Goal: Task Accomplishment & Management: Manage account settings

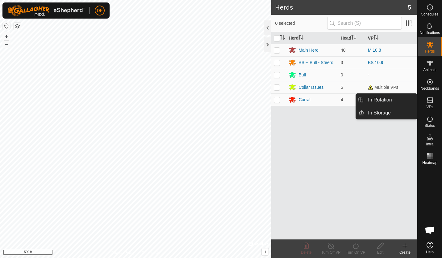
click at [430, 99] on icon at bounding box center [430, 100] width 6 height 6
click at [388, 99] on link "In Rotation" at bounding box center [390, 100] width 53 height 12
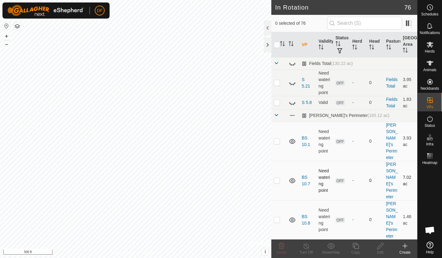
checkbox input "true"
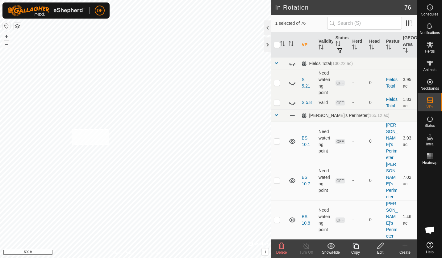
checkbox input "true"
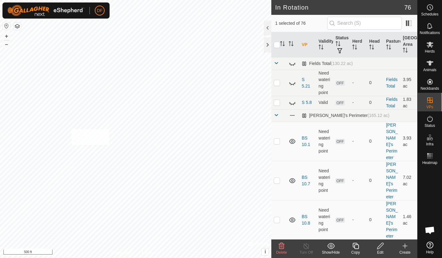
checkbox input "true"
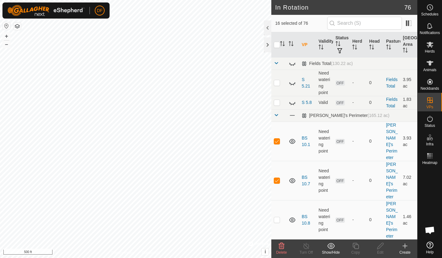
click at [125, 158] on div "Metal Gate + – ⇧ i © Mapbox , © OpenStreetMap , Improve this map 500 ft" at bounding box center [135, 129] width 271 height 258
checkbox input "true"
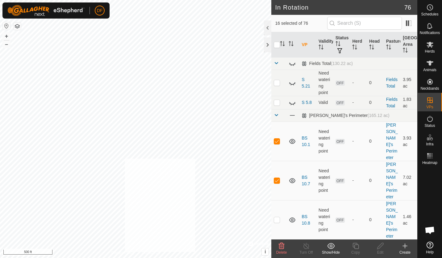
checkbox input "true"
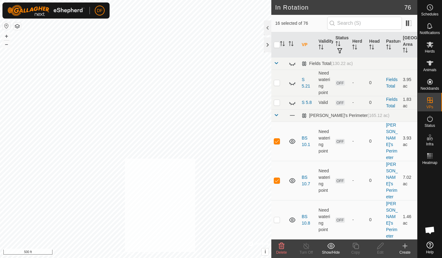
checkbox input "true"
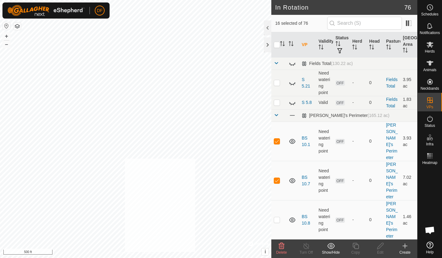
checkbox input "true"
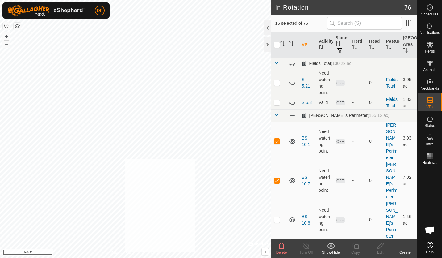
checkbox input "true"
click at [280, 248] on icon at bounding box center [282, 245] width 6 height 6
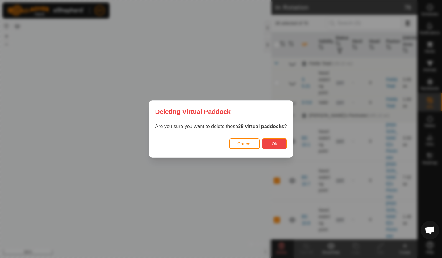
click at [273, 142] on span "Ok" at bounding box center [275, 143] width 6 height 5
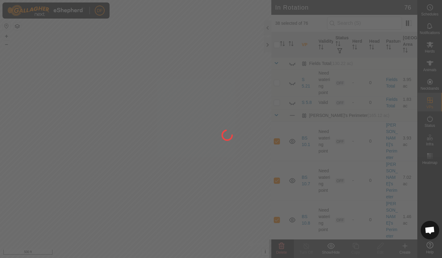
checkbox input "false"
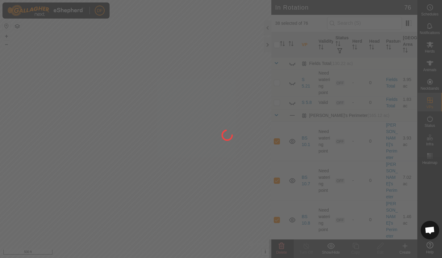
checkbox input "false"
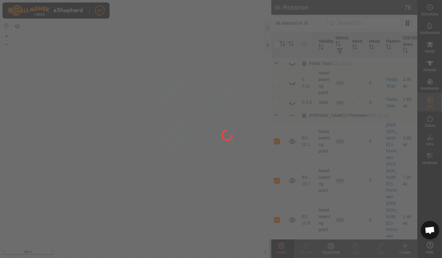
checkbox input "false"
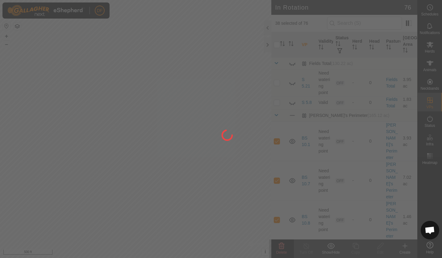
checkbox input "false"
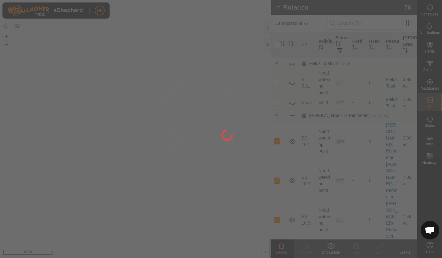
checkbox input "false"
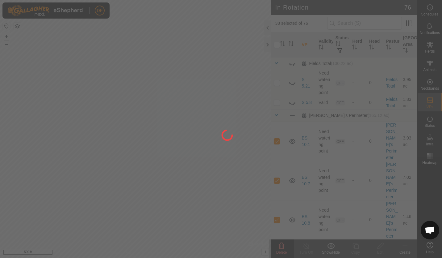
checkbox input "false"
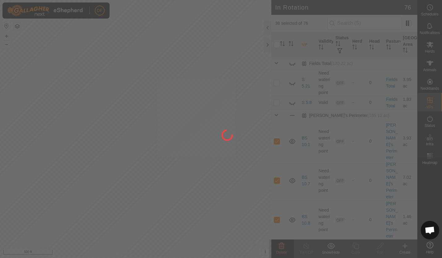
checkbox input "false"
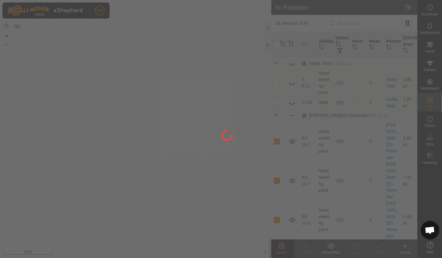
checkbox input "false"
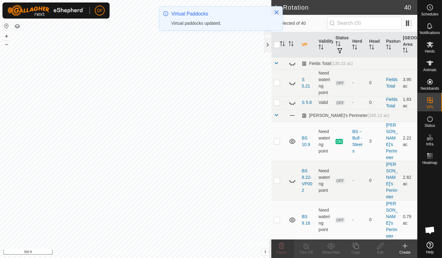
checkbox input "true"
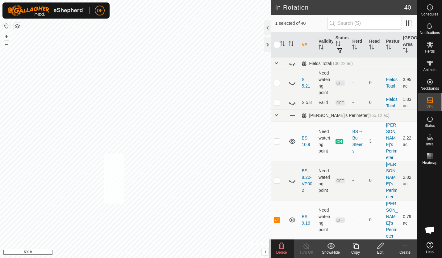
checkbox input "true"
click at [281, 244] on icon at bounding box center [281, 245] width 7 height 7
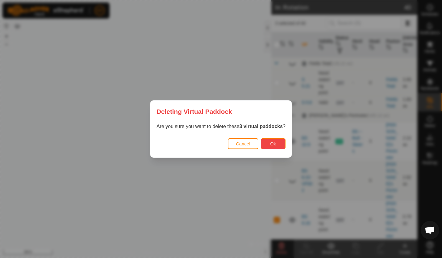
click at [268, 142] on button "Ok" at bounding box center [273, 143] width 25 height 11
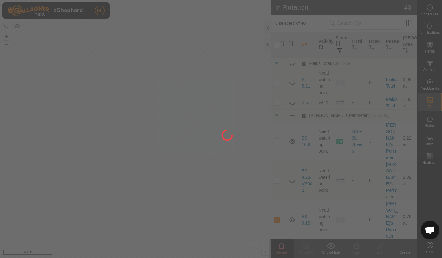
checkbox input "false"
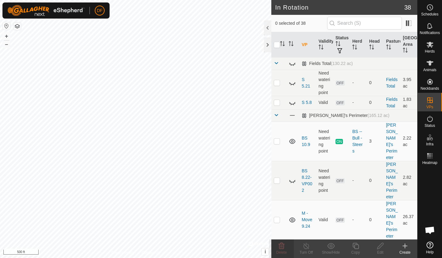
checkbox input "true"
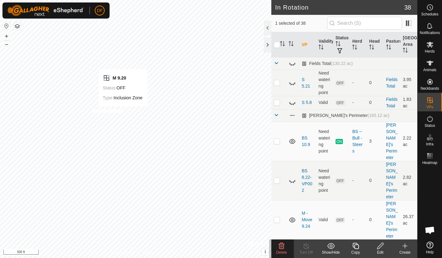
checkbox input "true"
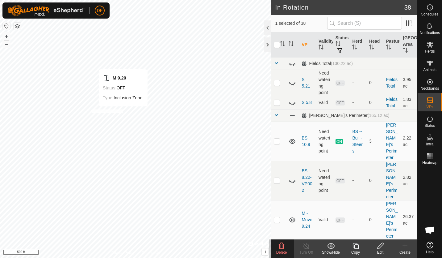
checkbox input "true"
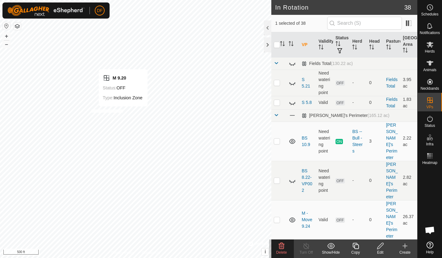
checkbox input "true"
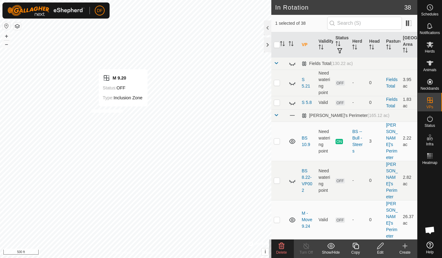
checkbox input "true"
click at [431, 68] on span "Animals" at bounding box center [429, 70] width 13 height 4
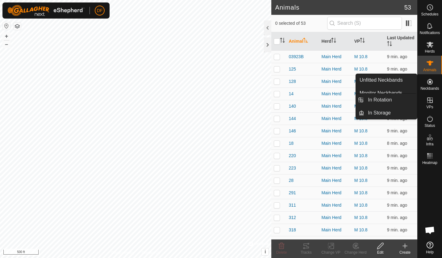
click at [430, 100] on icon at bounding box center [430, 100] width 6 height 6
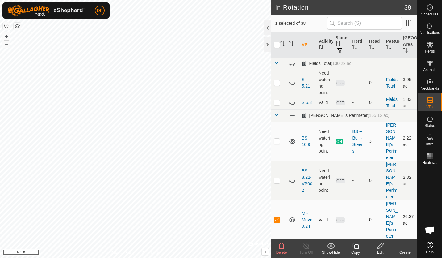
click at [277, 217] on p-checkbox at bounding box center [277, 219] width 6 height 5
checkbox input "true"
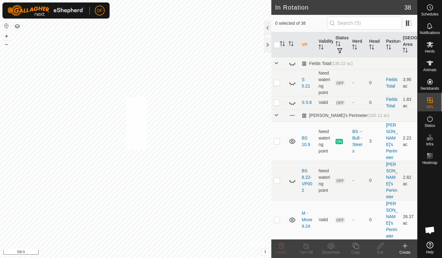
checkbox input "true"
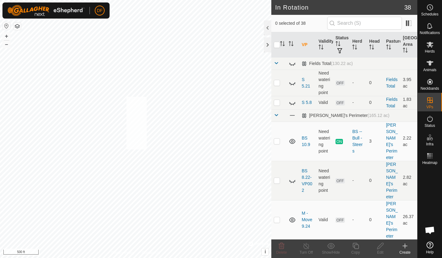
checkbox input "true"
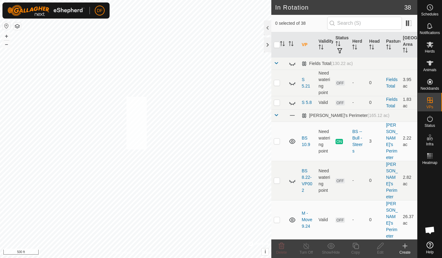
checkbox input "true"
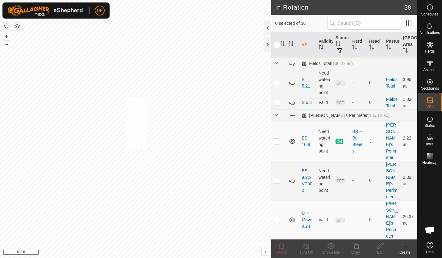
checkbox input "true"
click at [281, 245] on icon at bounding box center [282, 245] width 6 height 6
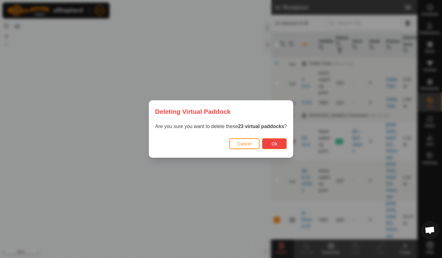
click at [272, 143] on span "Ok" at bounding box center [275, 143] width 6 height 5
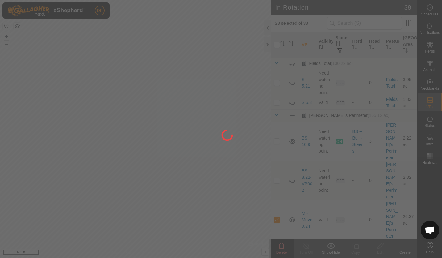
checkbox input "false"
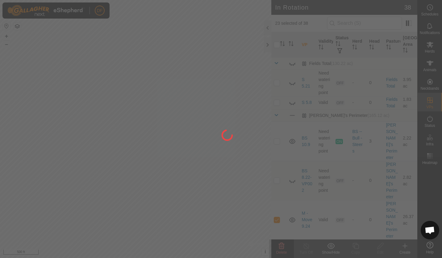
checkbox input "false"
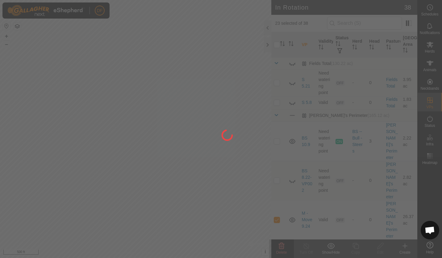
checkbox input "false"
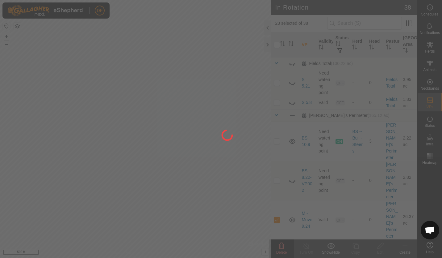
checkbox input "false"
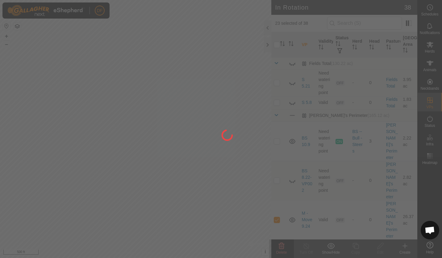
checkbox input "false"
